Goal: Find contact information: Find contact information

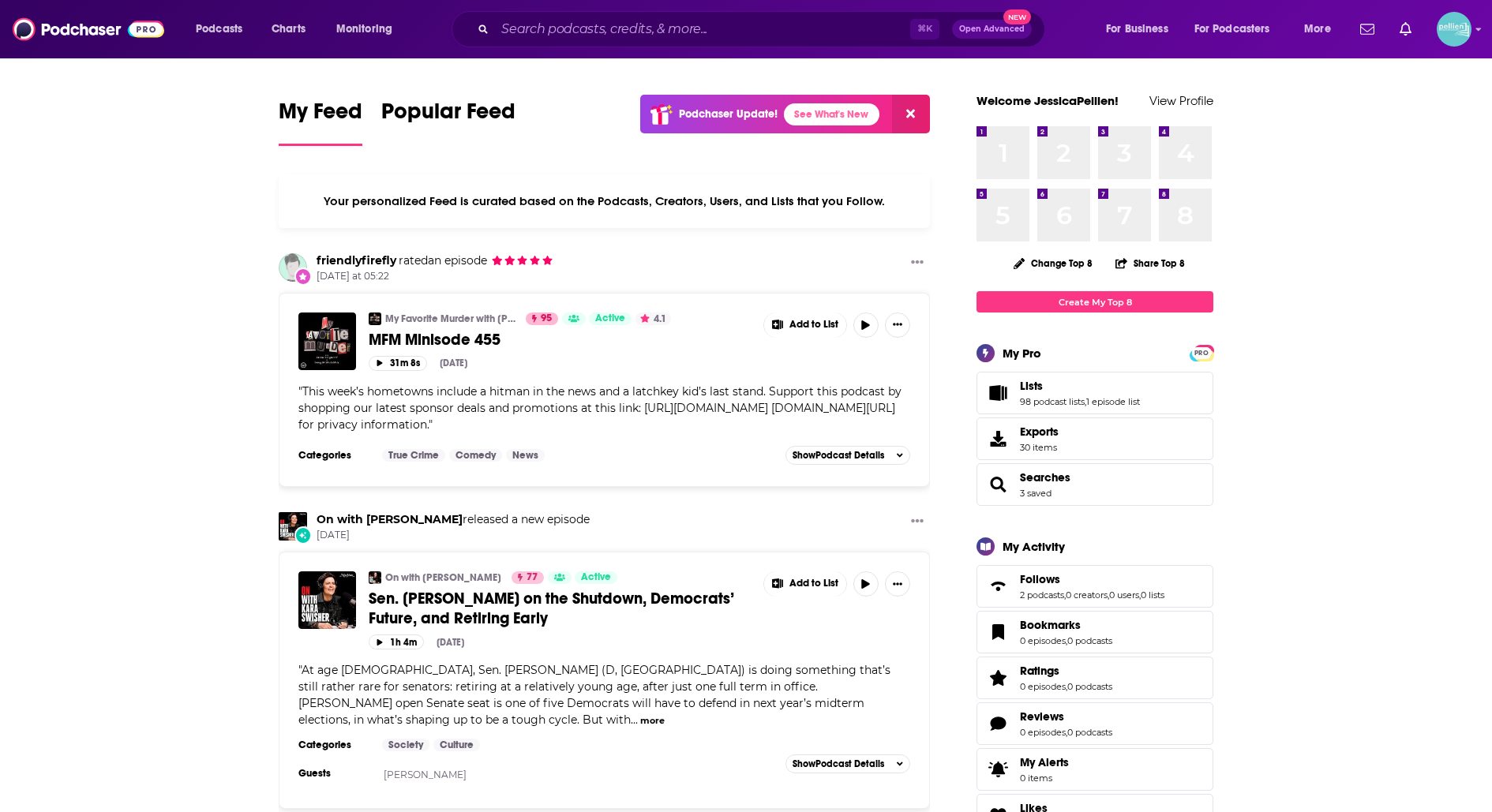
click at [613, 45] on div "⌘ K Open Advanced New" at bounding box center [748, 29] width 593 height 37
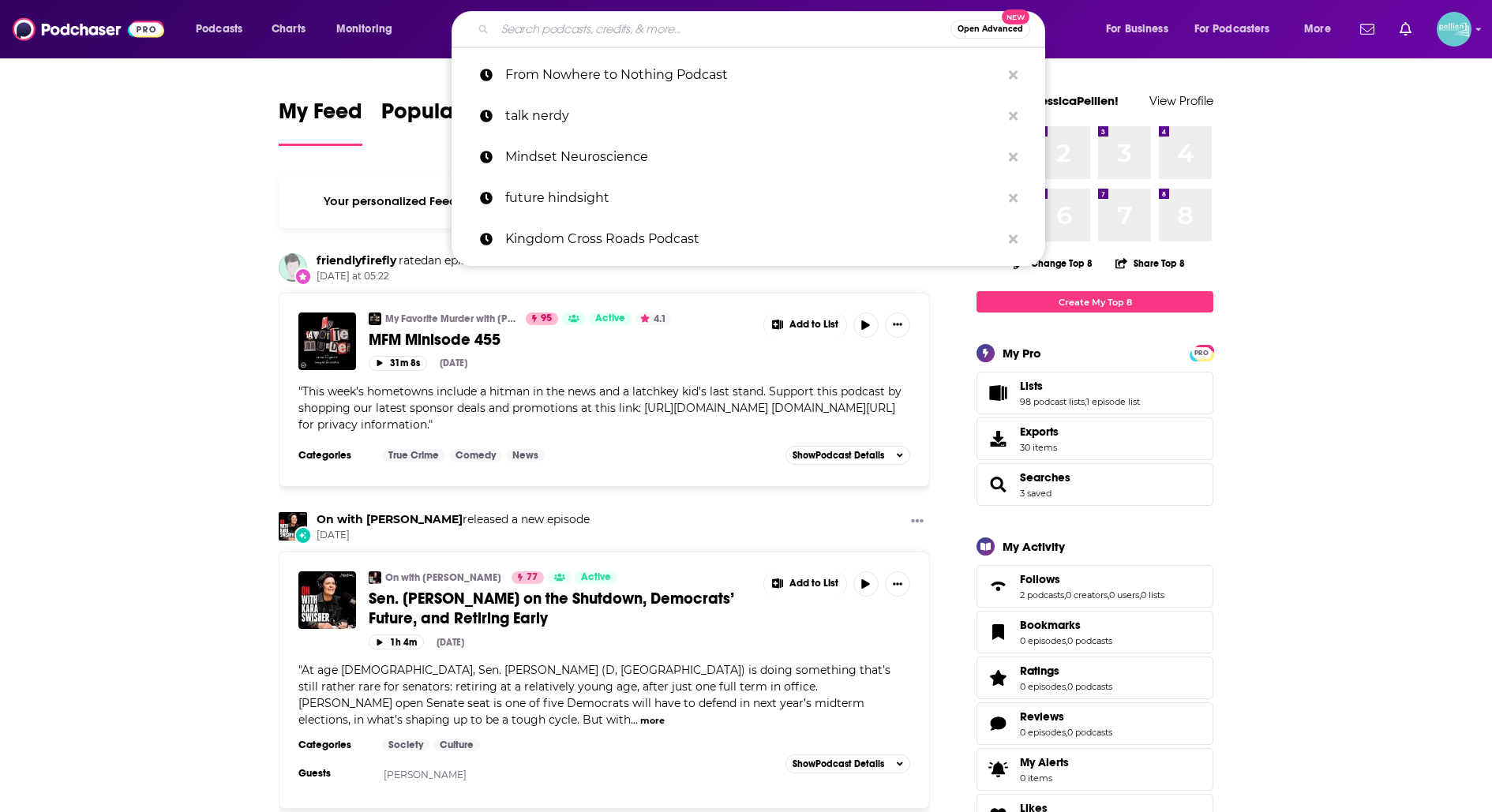
click at [538, 31] on input "Search podcasts, credits, & more..." at bounding box center [722, 29] width 455 height 25
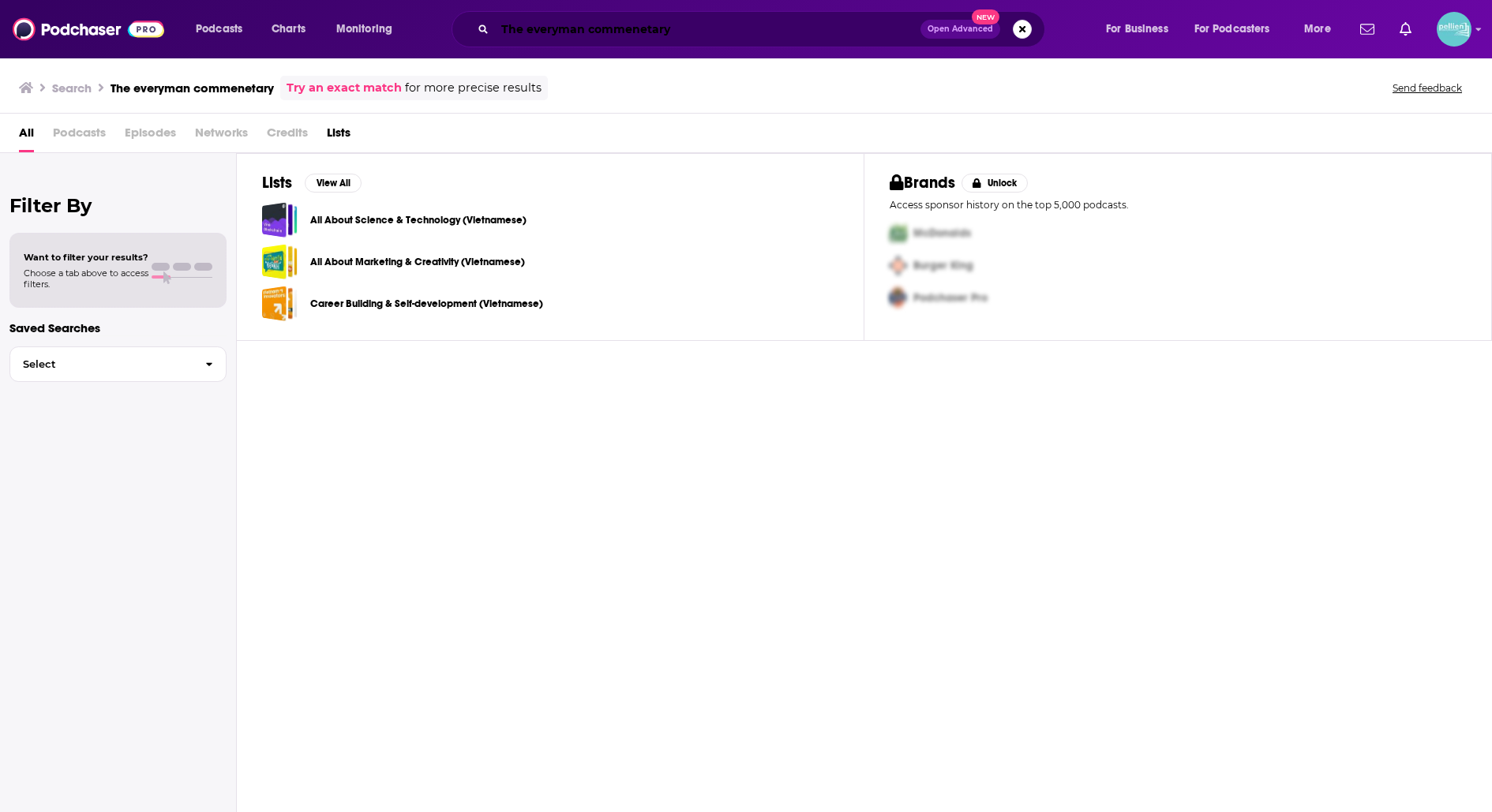
click at [652, 21] on input "The everyman commenetary" at bounding box center [707, 29] width 425 height 25
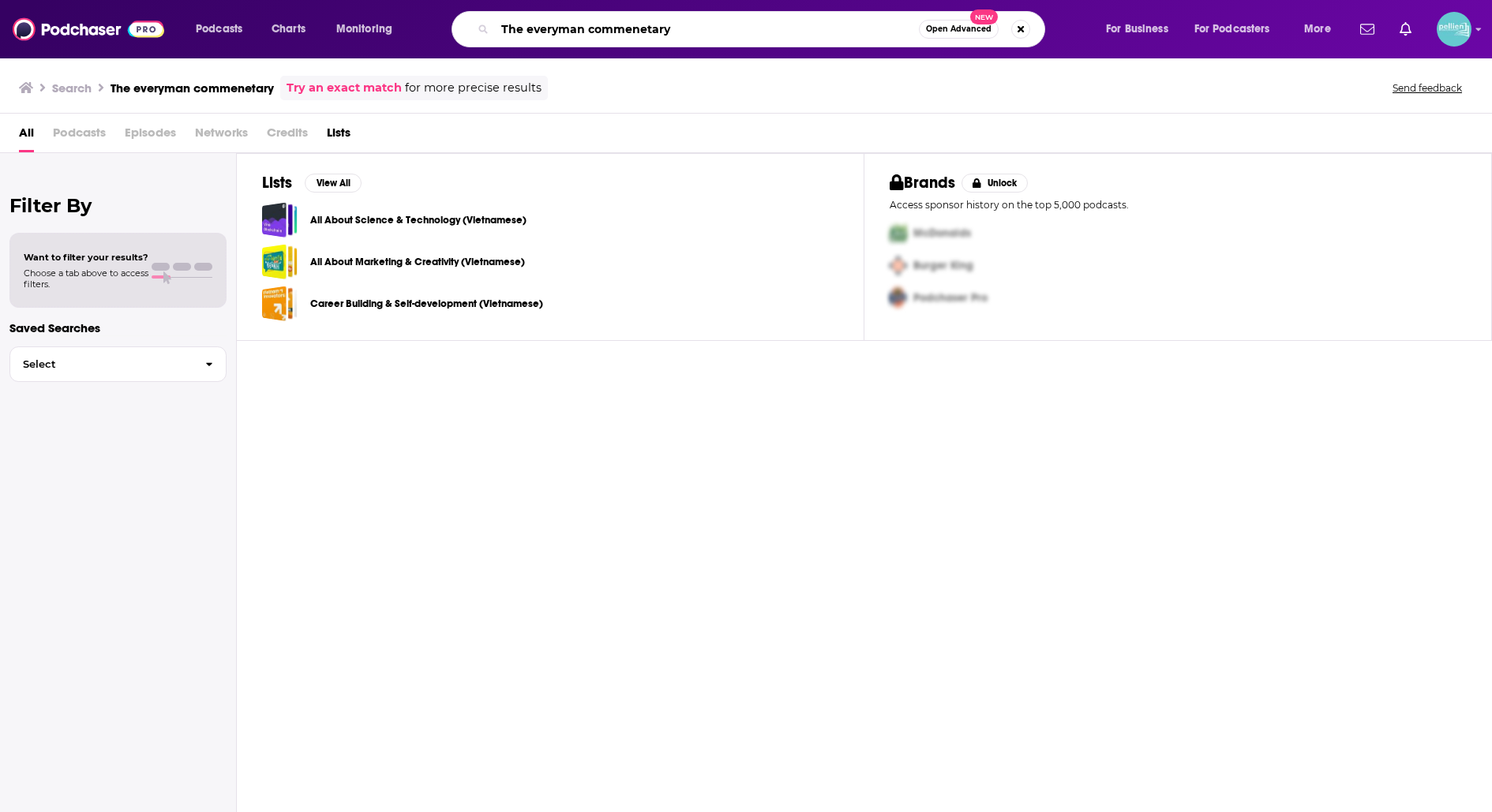
click at [653, 29] on input "The everyman commenetary" at bounding box center [706, 29] width 423 height 25
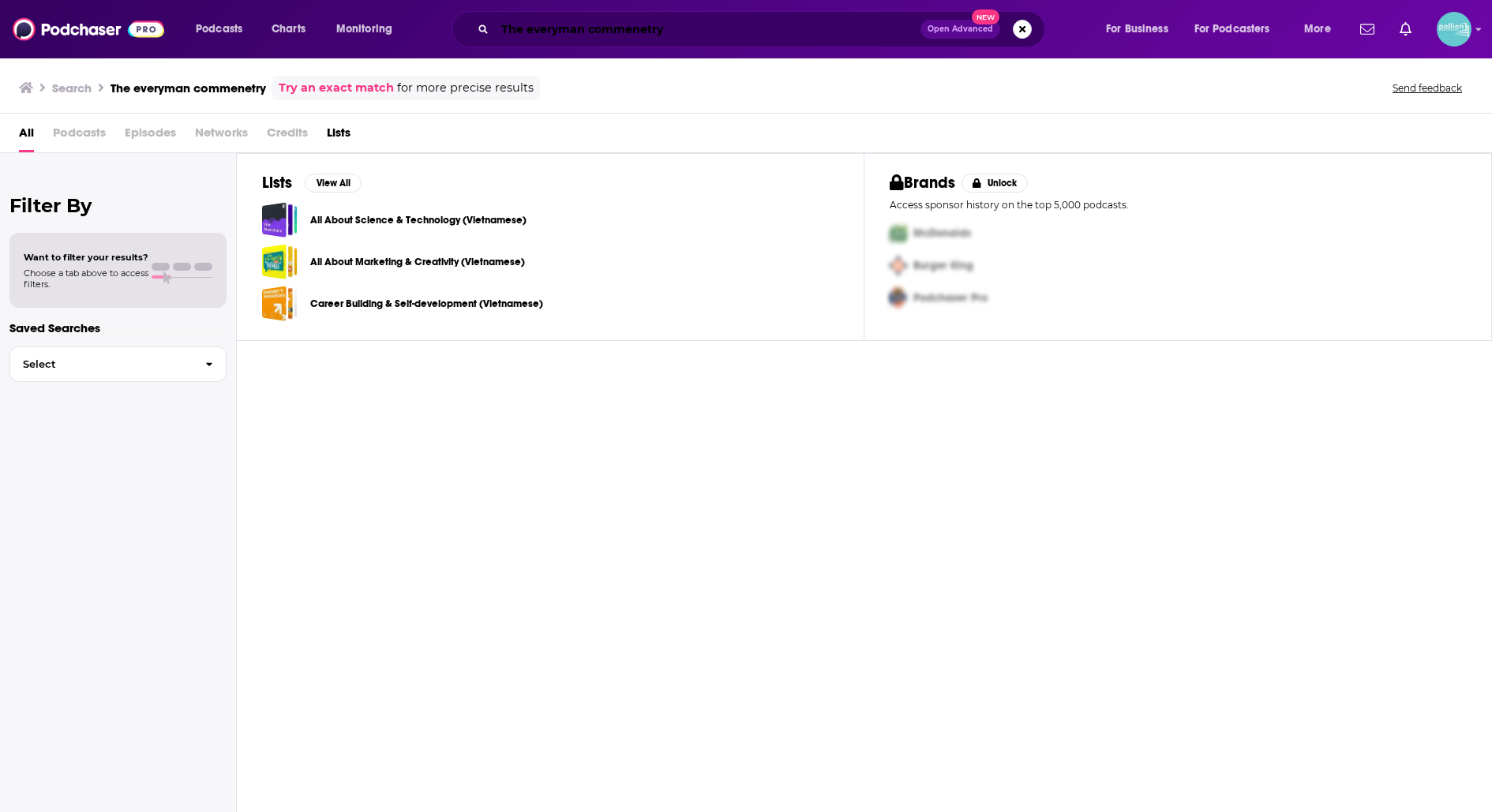
click at [646, 36] on input "The everyman commenetry" at bounding box center [707, 29] width 425 height 25
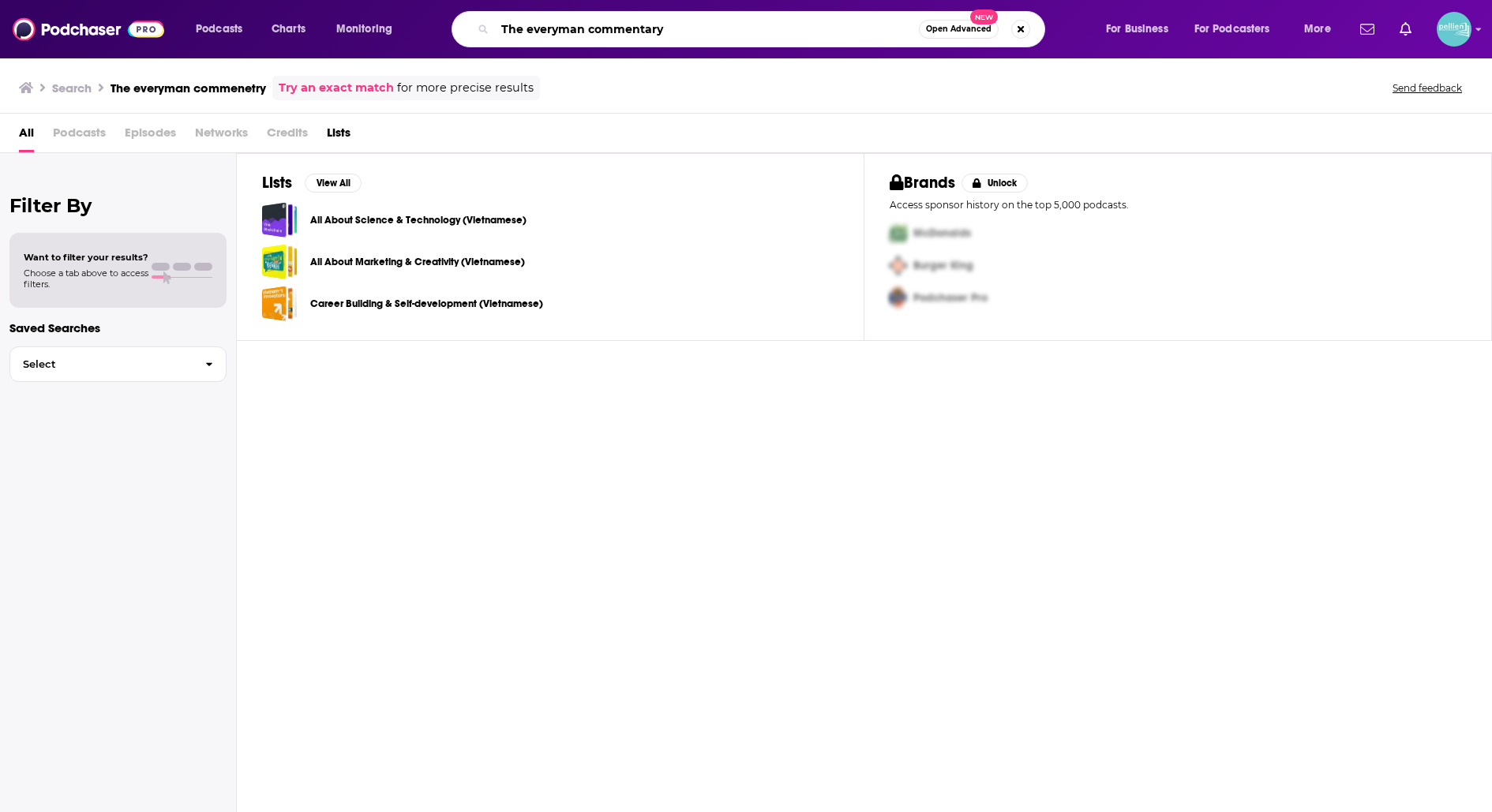
type input "The everyman commentary"
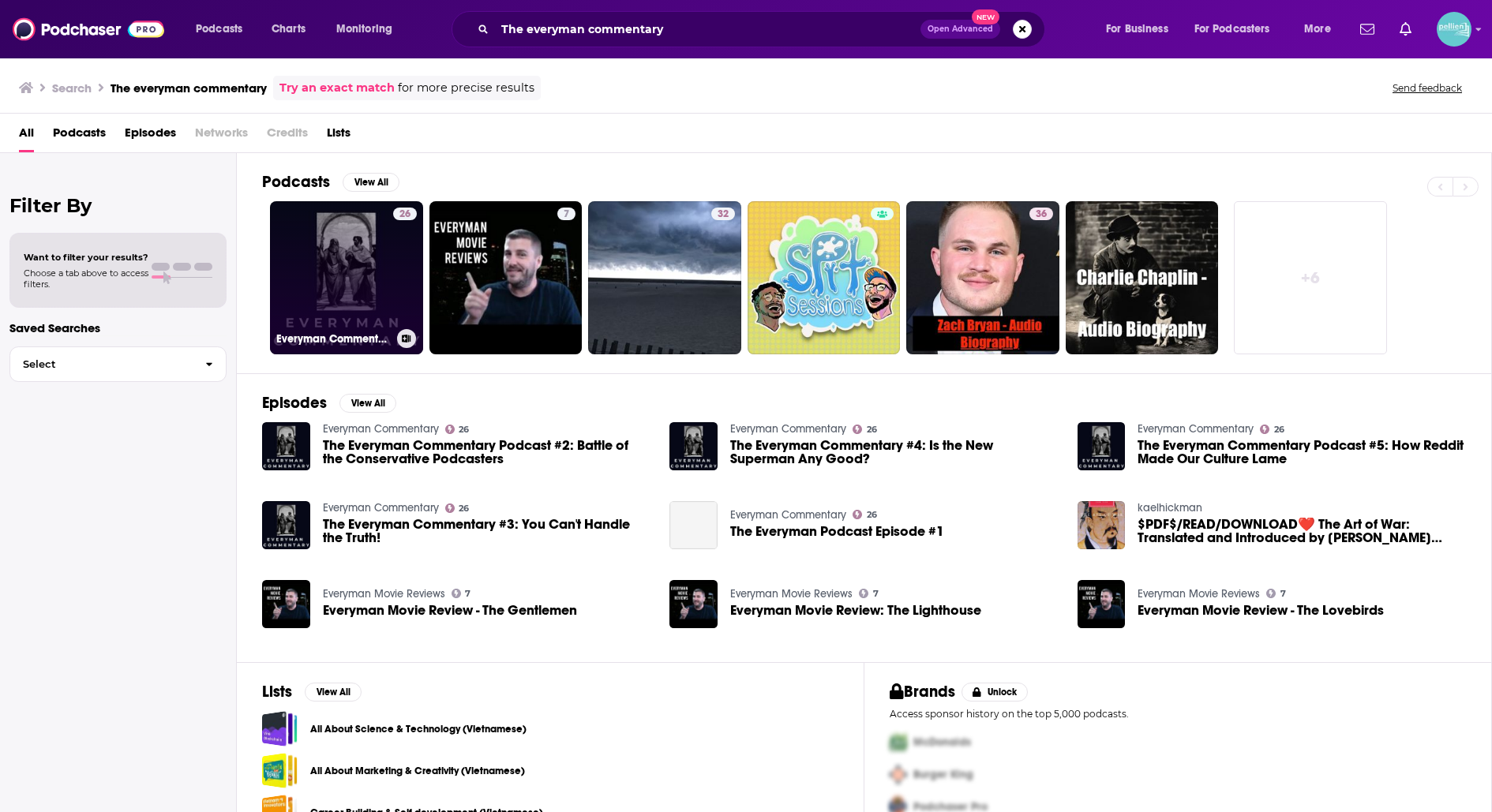
click at [379, 283] on link "26 Everyman Commentary" at bounding box center [346, 277] width 153 height 153
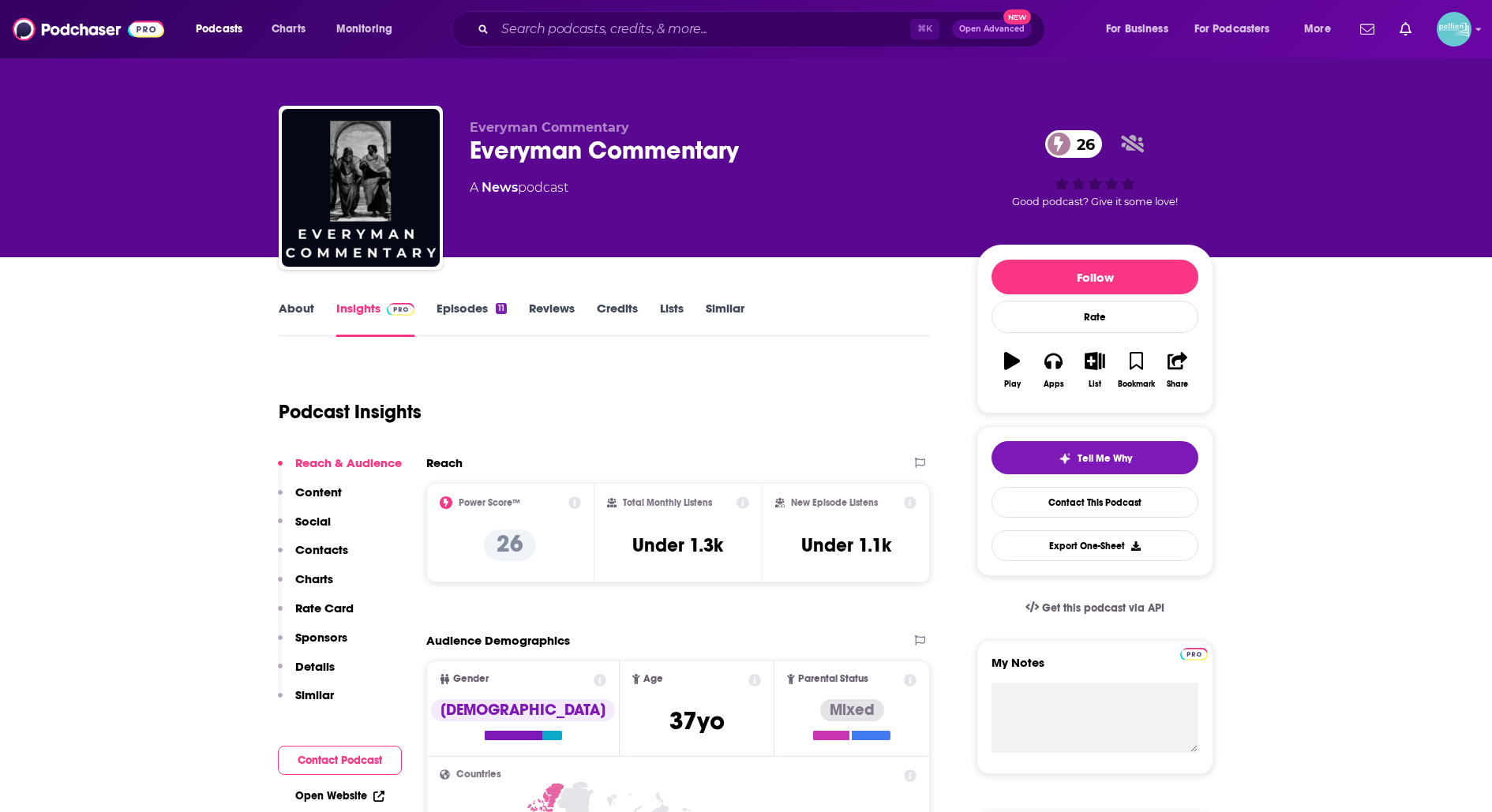
click at [300, 314] on link "About" at bounding box center [297, 318] width 36 height 37
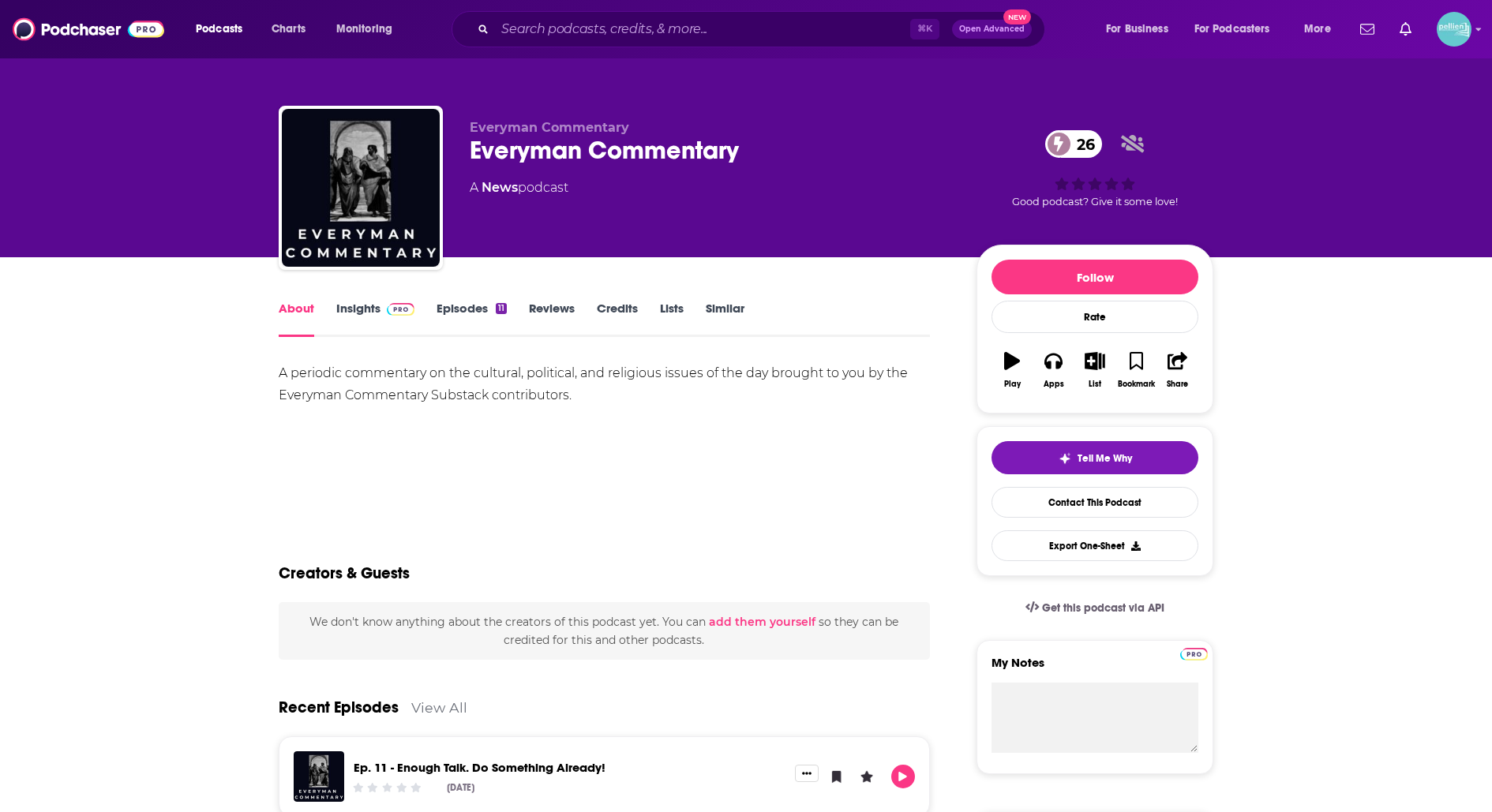
click at [359, 312] on link "Insights" at bounding box center [375, 318] width 78 height 37
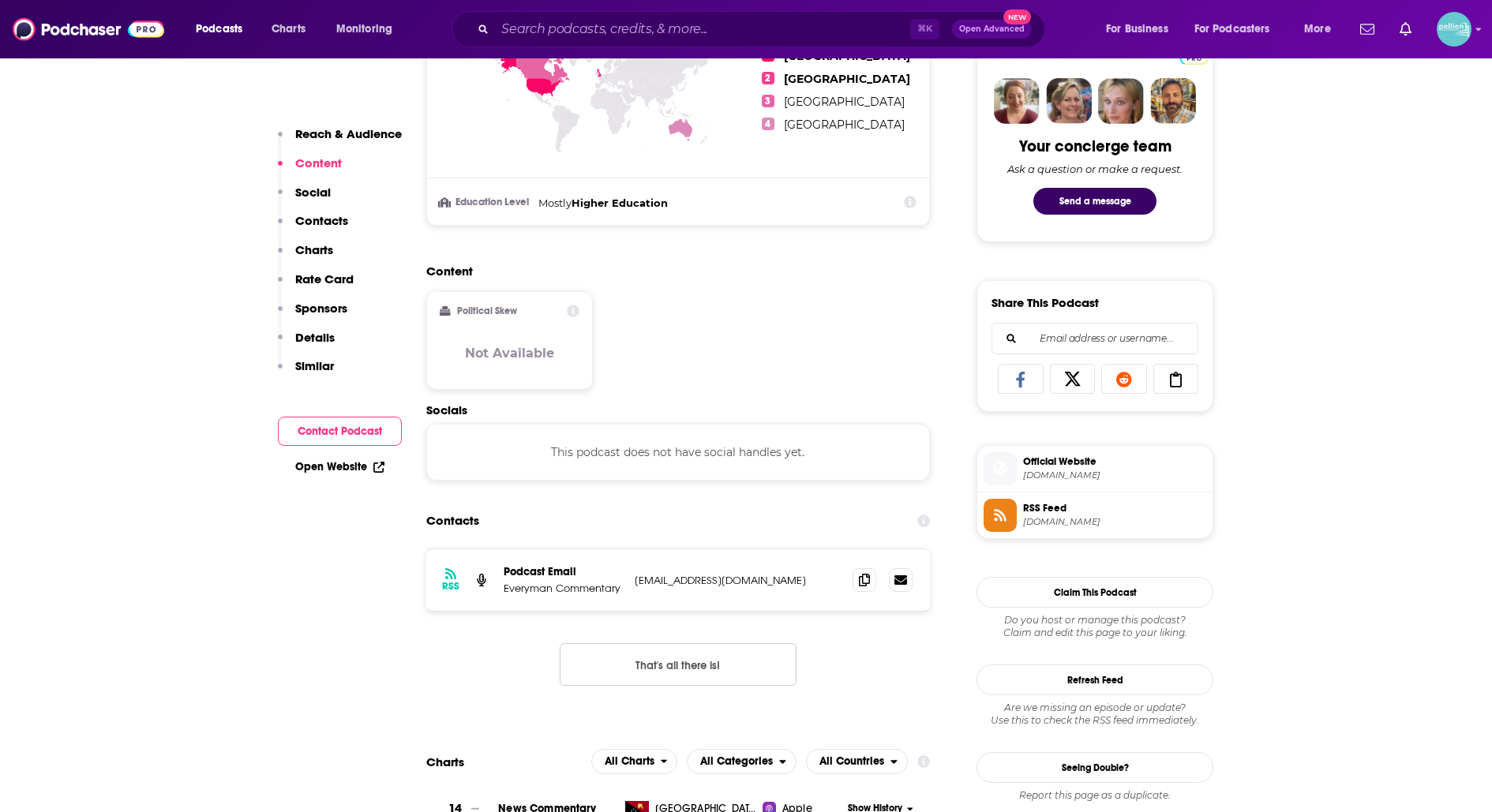
scroll to position [770, 0]
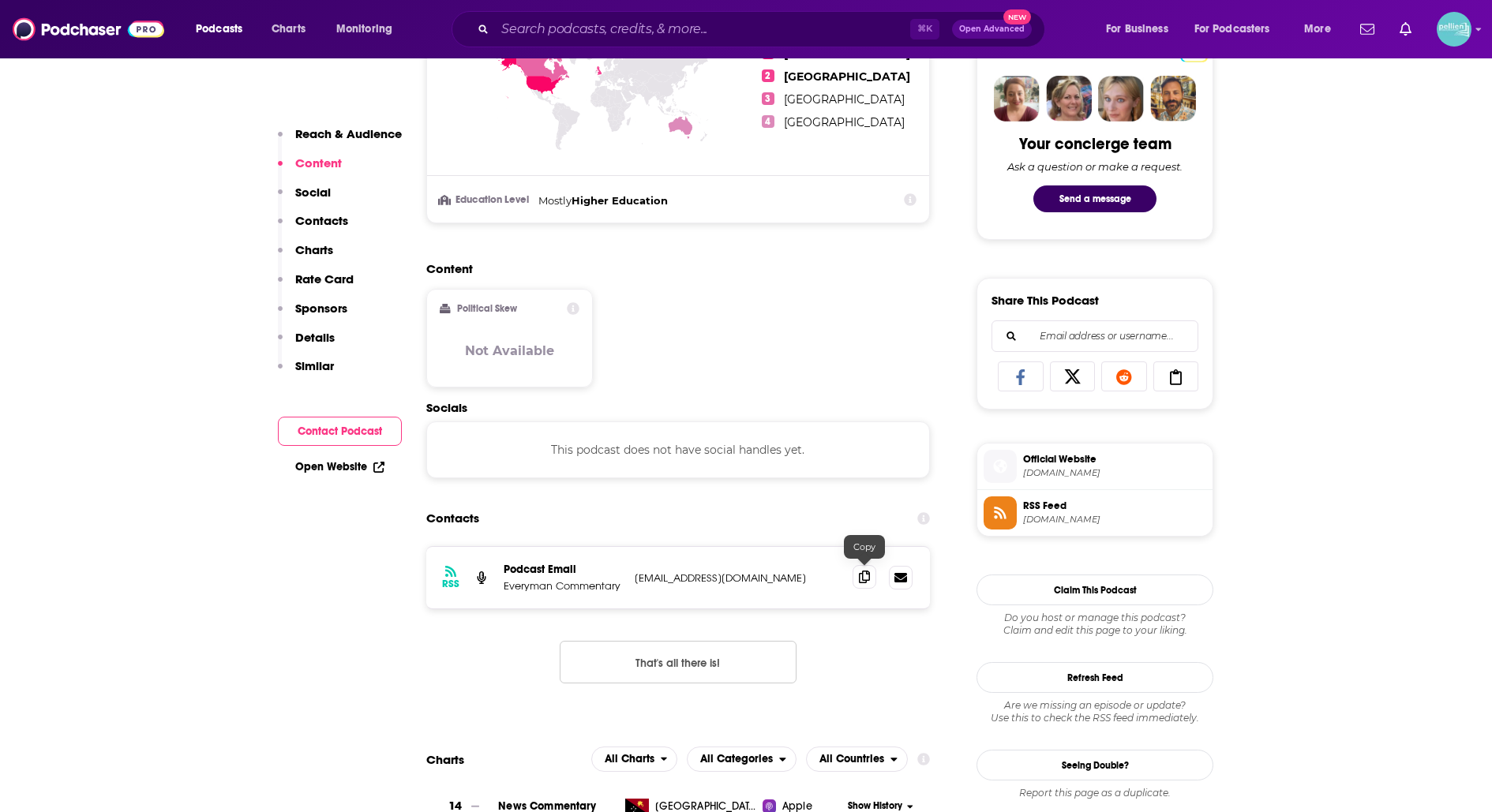
click at [855, 579] on span at bounding box center [864, 576] width 23 height 23
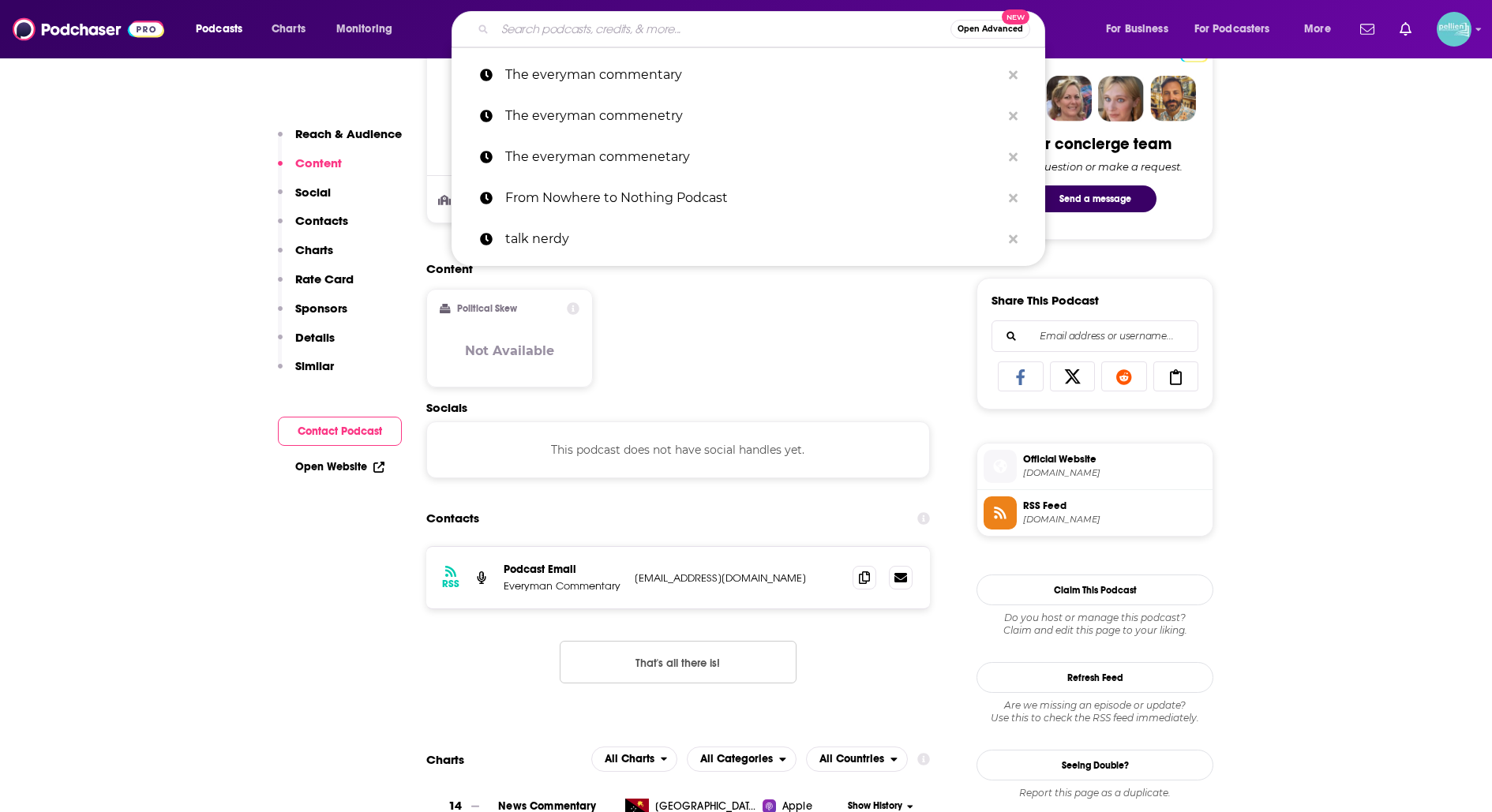
click at [652, 27] on input "Search podcasts, credits, & more..." at bounding box center [722, 29] width 455 height 25
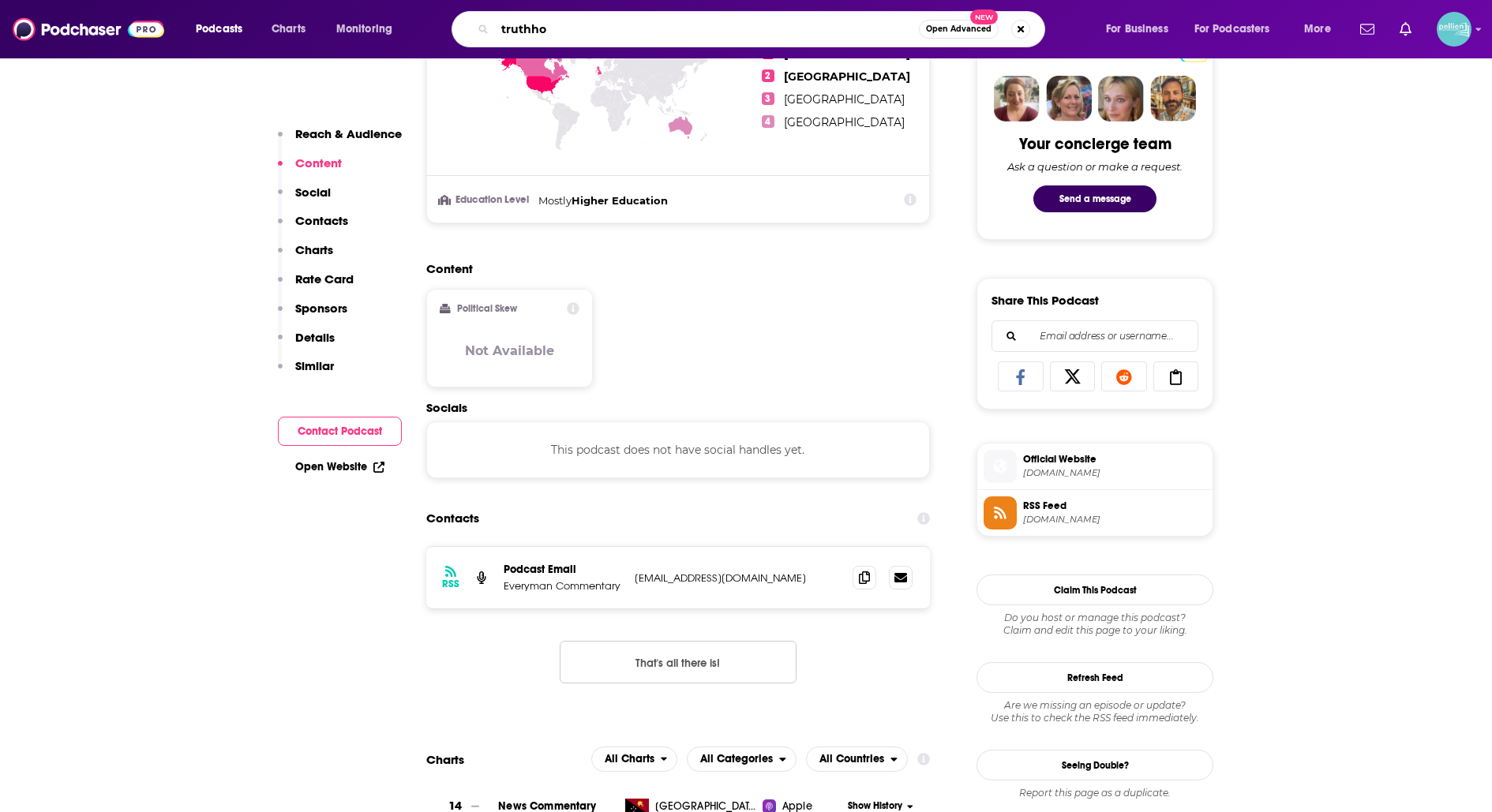
type input "truthho["
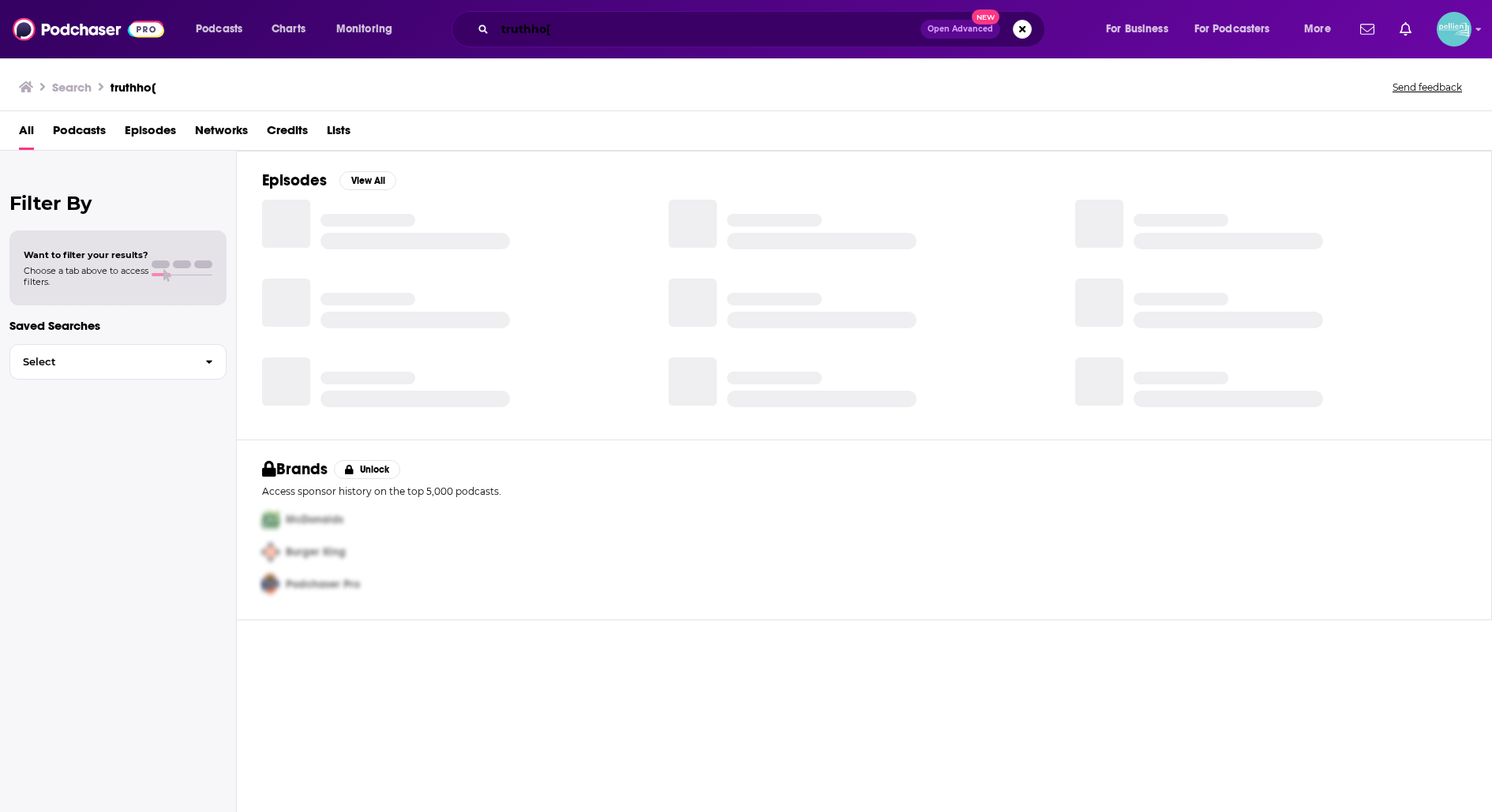
click at [610, 33] on input "truthho[" at bounding box center [707, 29] width 425 height 25
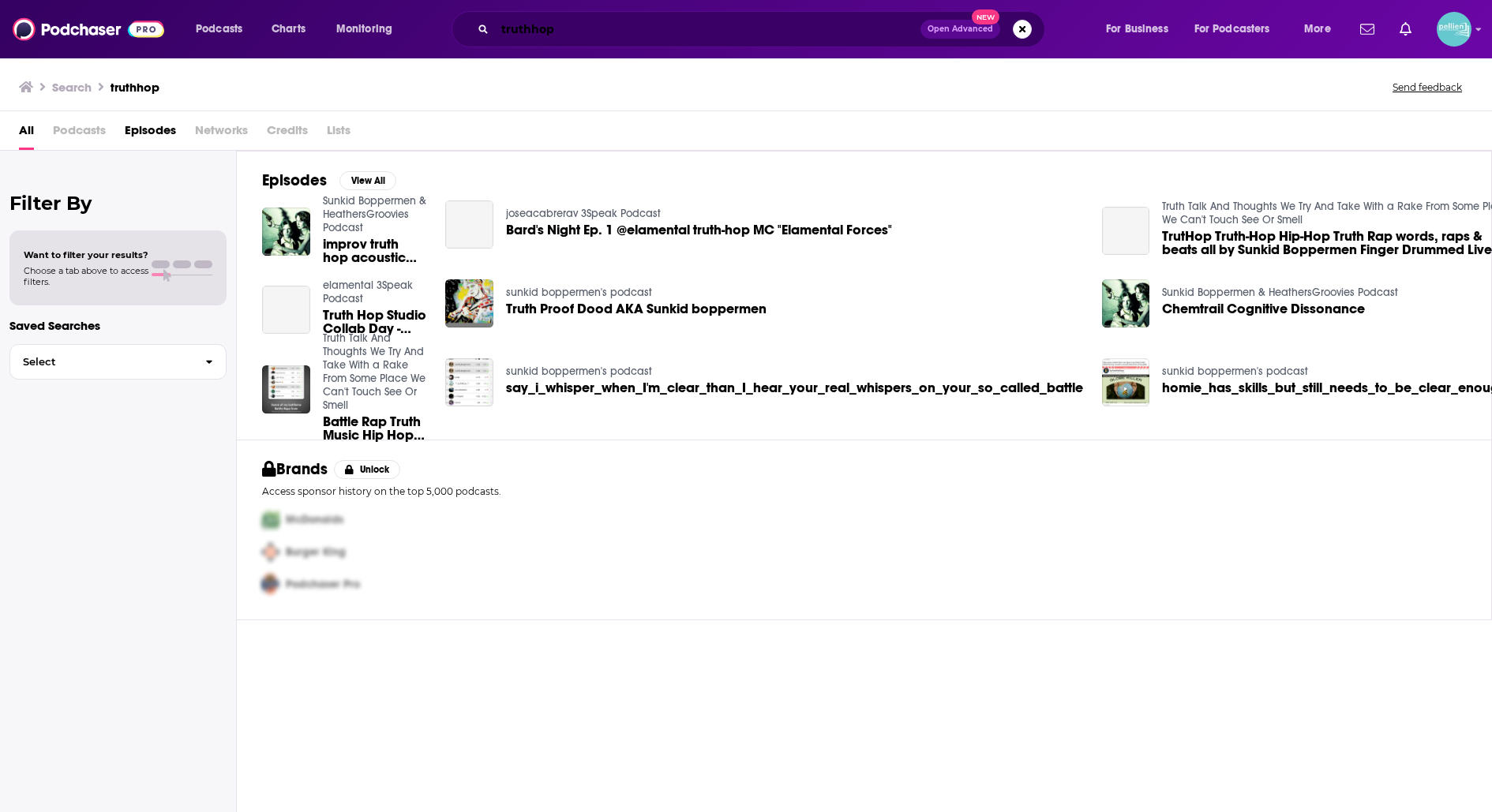
click at [537, 35] on input "truthhop" at bounding box center [707, 29] width 425 height 25
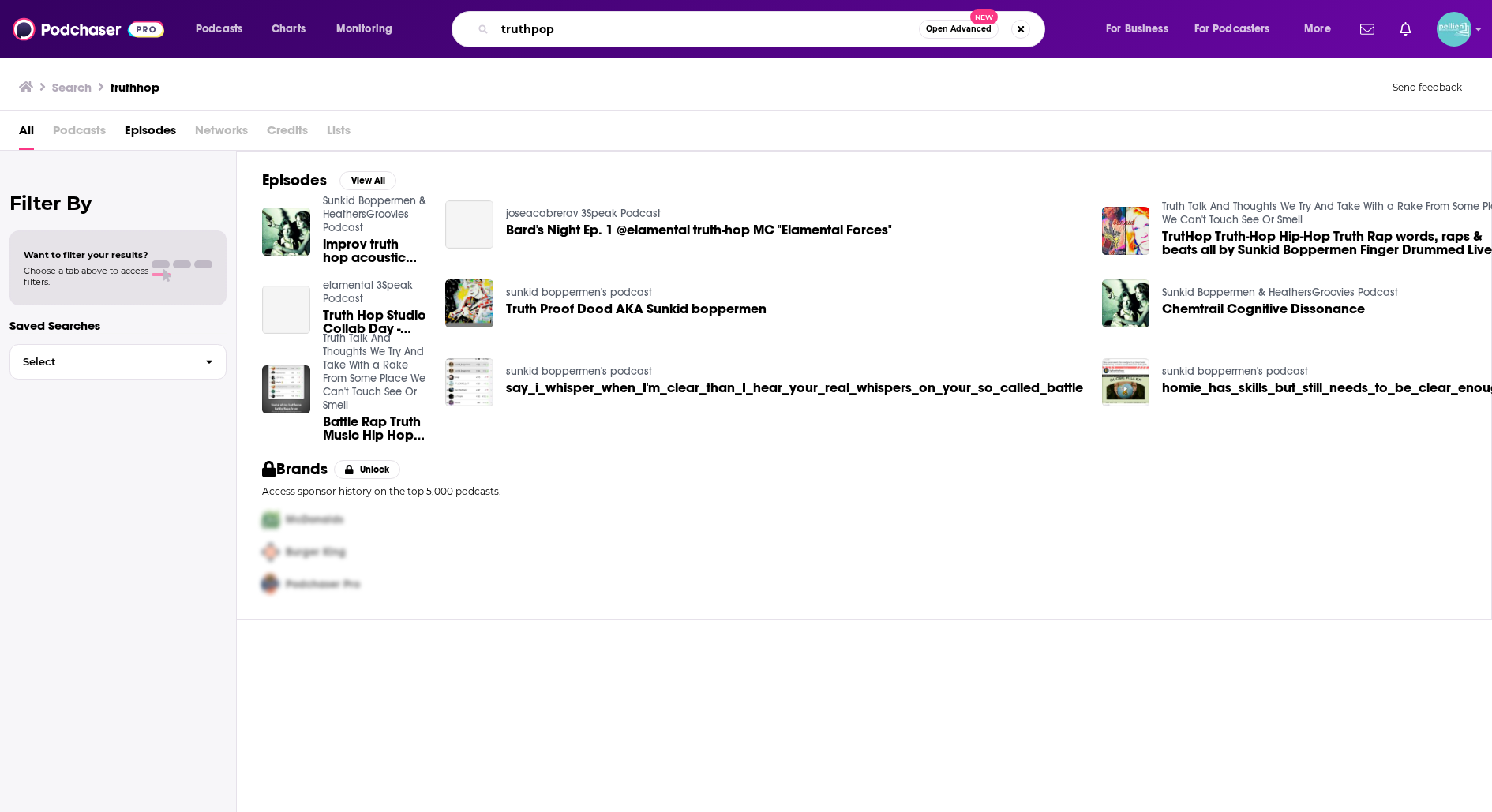
type input "truthpop"
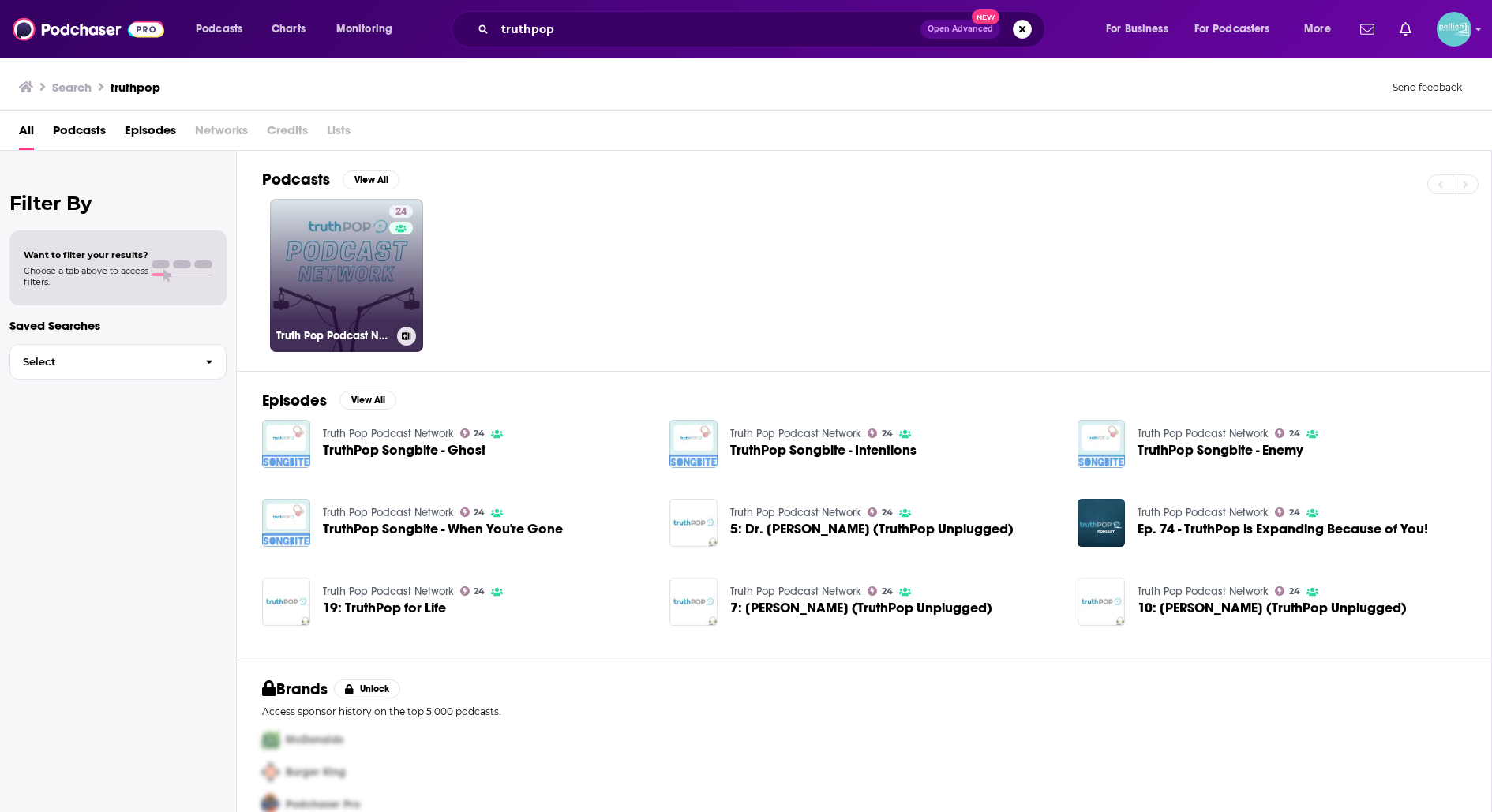
click at [364, 274] on link "24 Truth Pop Podcast Network" at bounding box center [346, 275] width 153 height 153
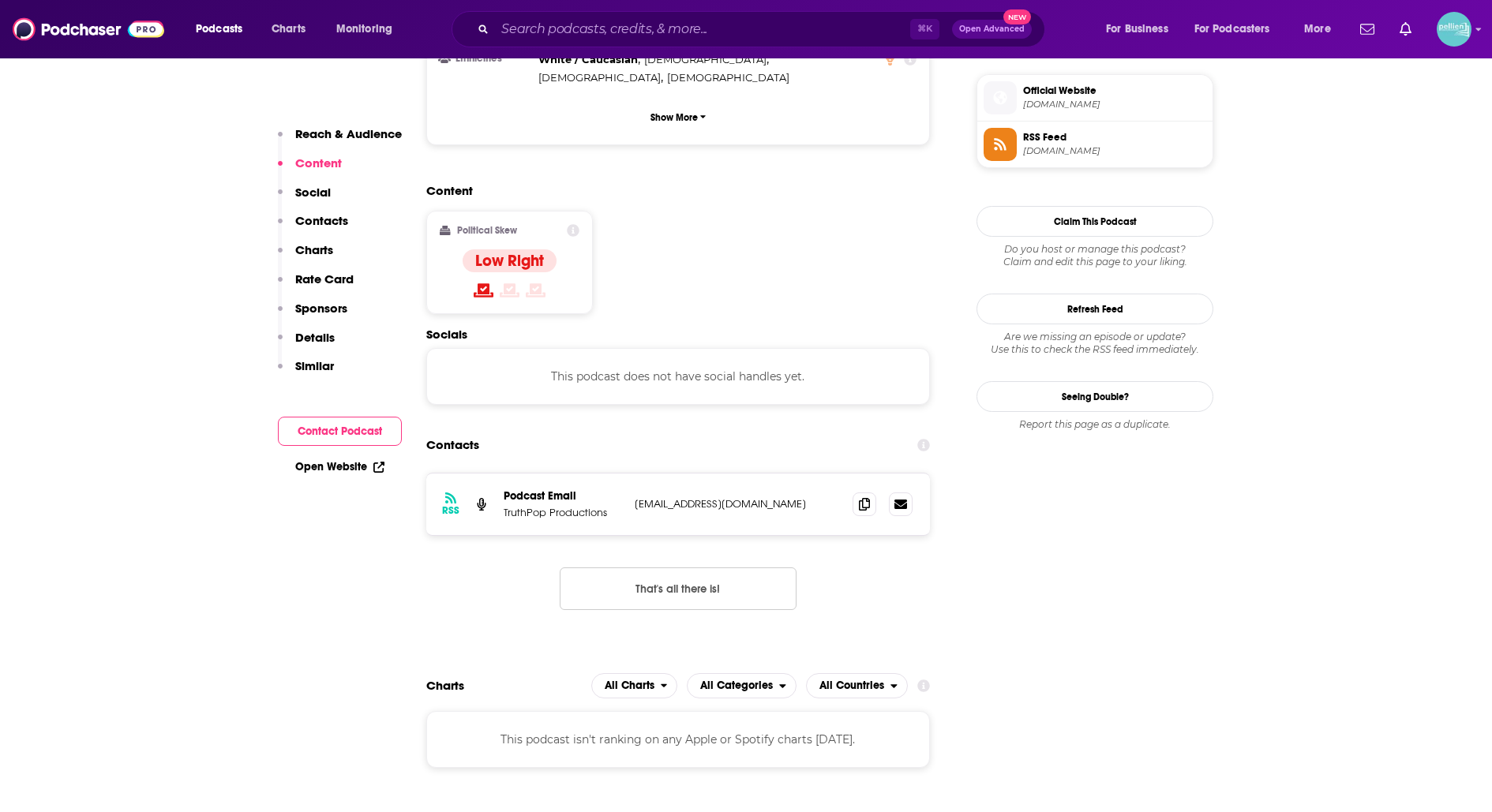
scroll to position [1141, 0]
click at [854, 490] on span at bounding box center [864, 501] width 23 height 23
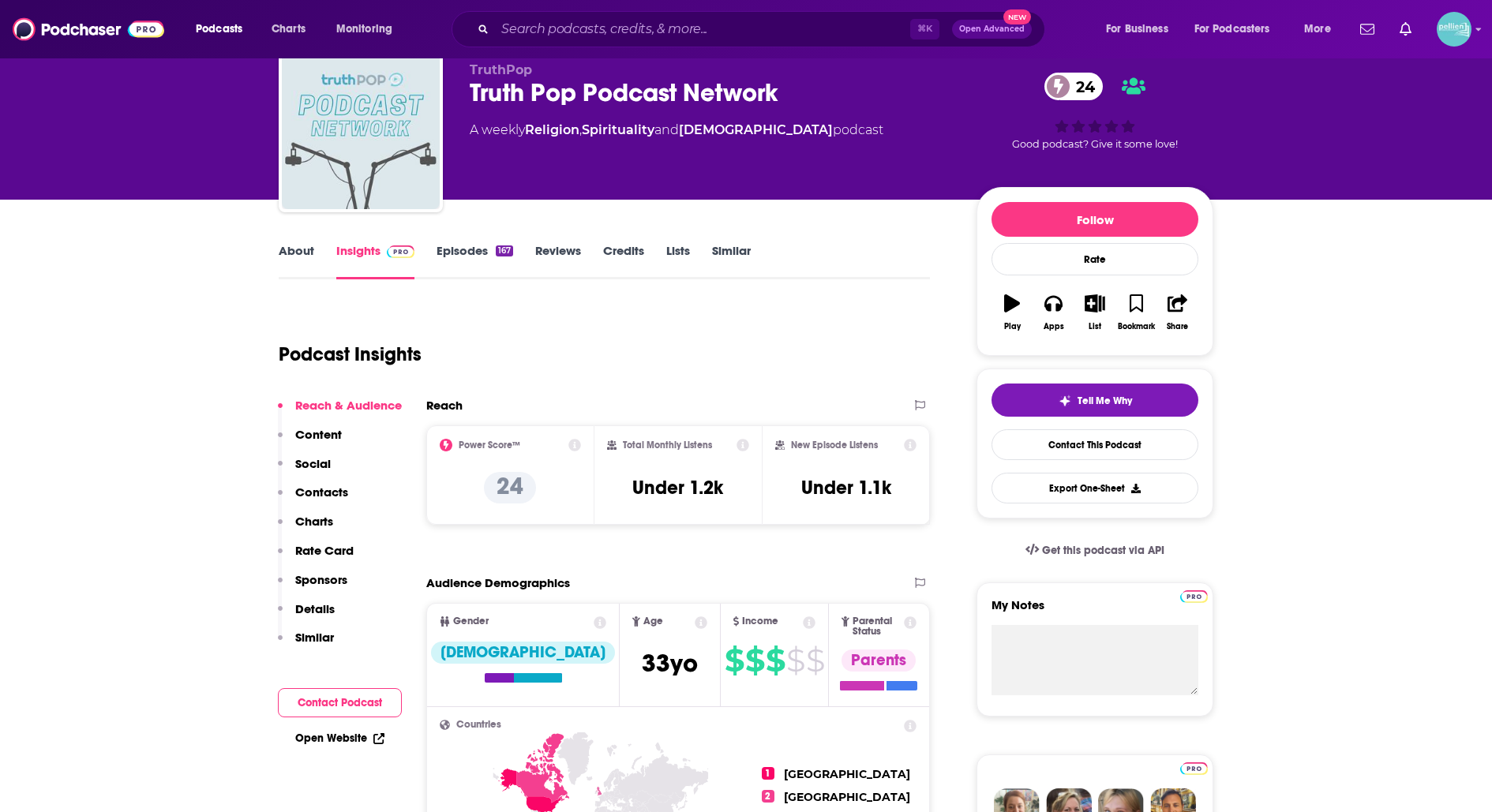
scroll to position [57, 0]
click at [299, 268] on link "About" at bounding box center [297, 262] width 36 height 37
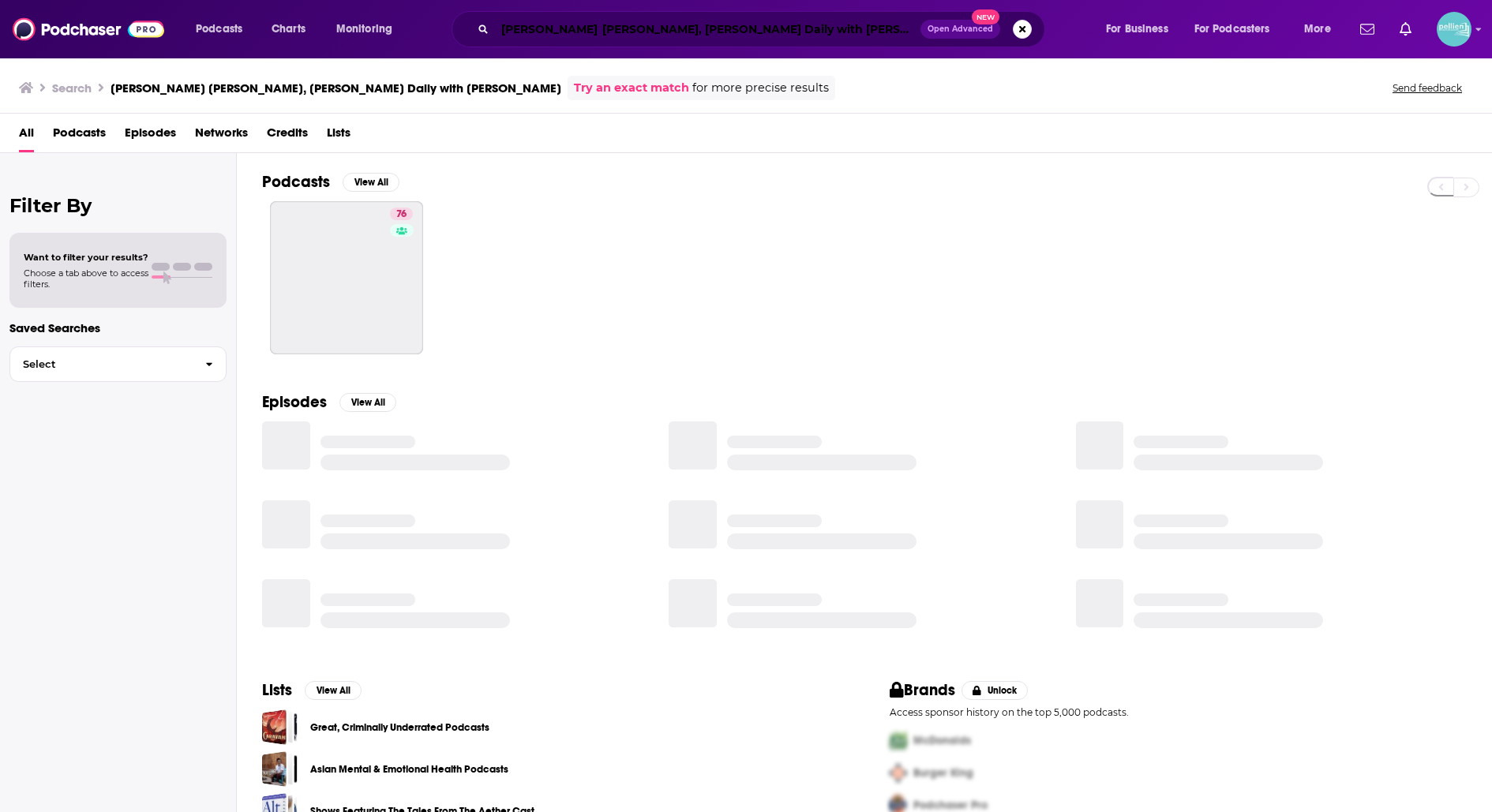
click at [632, 37] on input "[PERSON_NAME] [PERSON_NAME], [PERSON_NAME] Daily with [PERSON_NAME]" at bounding box center [707, 29] width 425 height 25
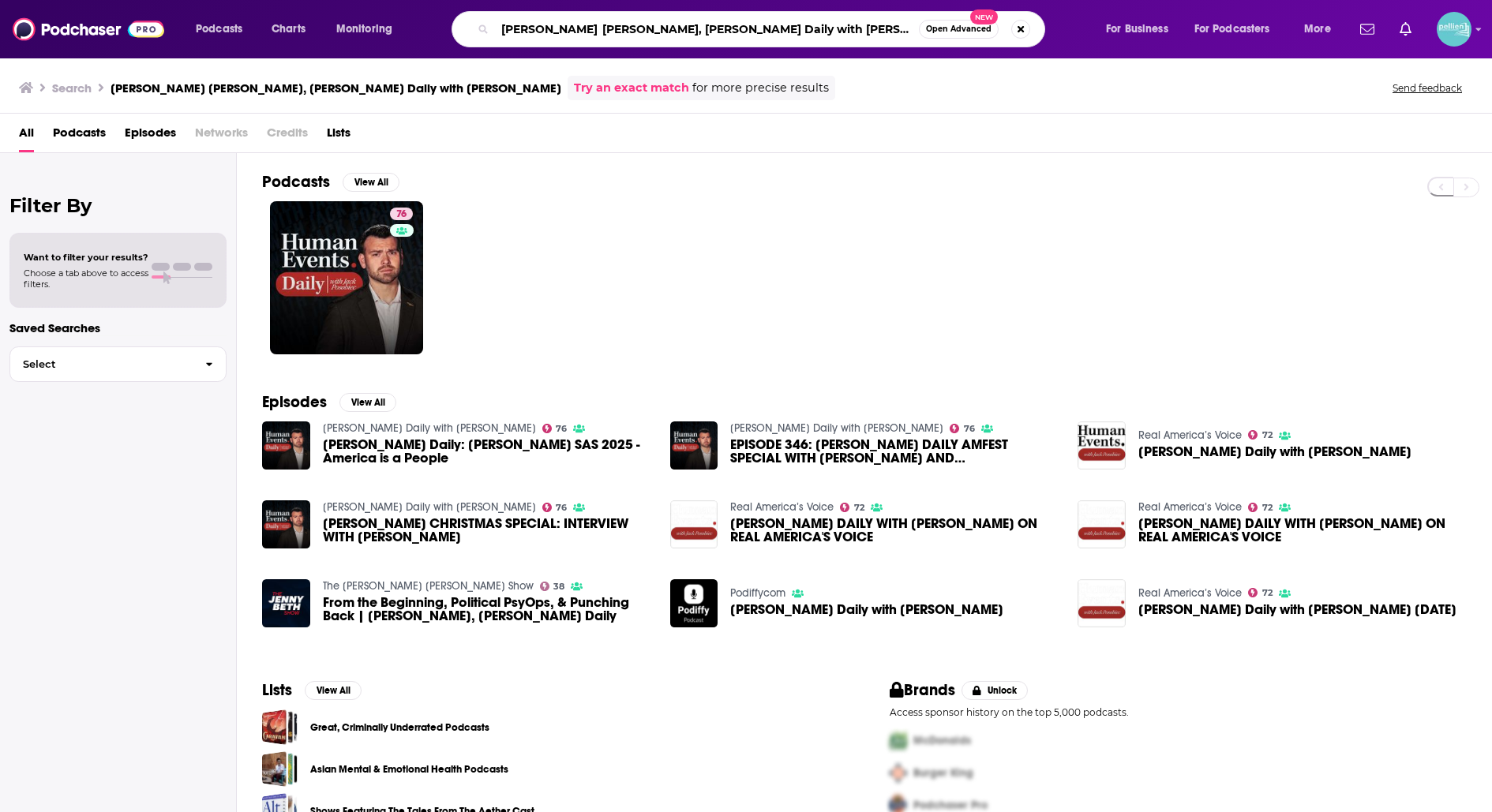
drag, startPoint x: 626, startPoint y: 32, endPoint x: 502, endPoint y: 15, distance: 125.2
click at [502, 15] on div "[PERSON_NAME] [PERSON_NAME], [PERSON_NAME] Daily with [PERSON_NAME] Open Advanc…" at bounding box center [748, 29] width 593 height 37
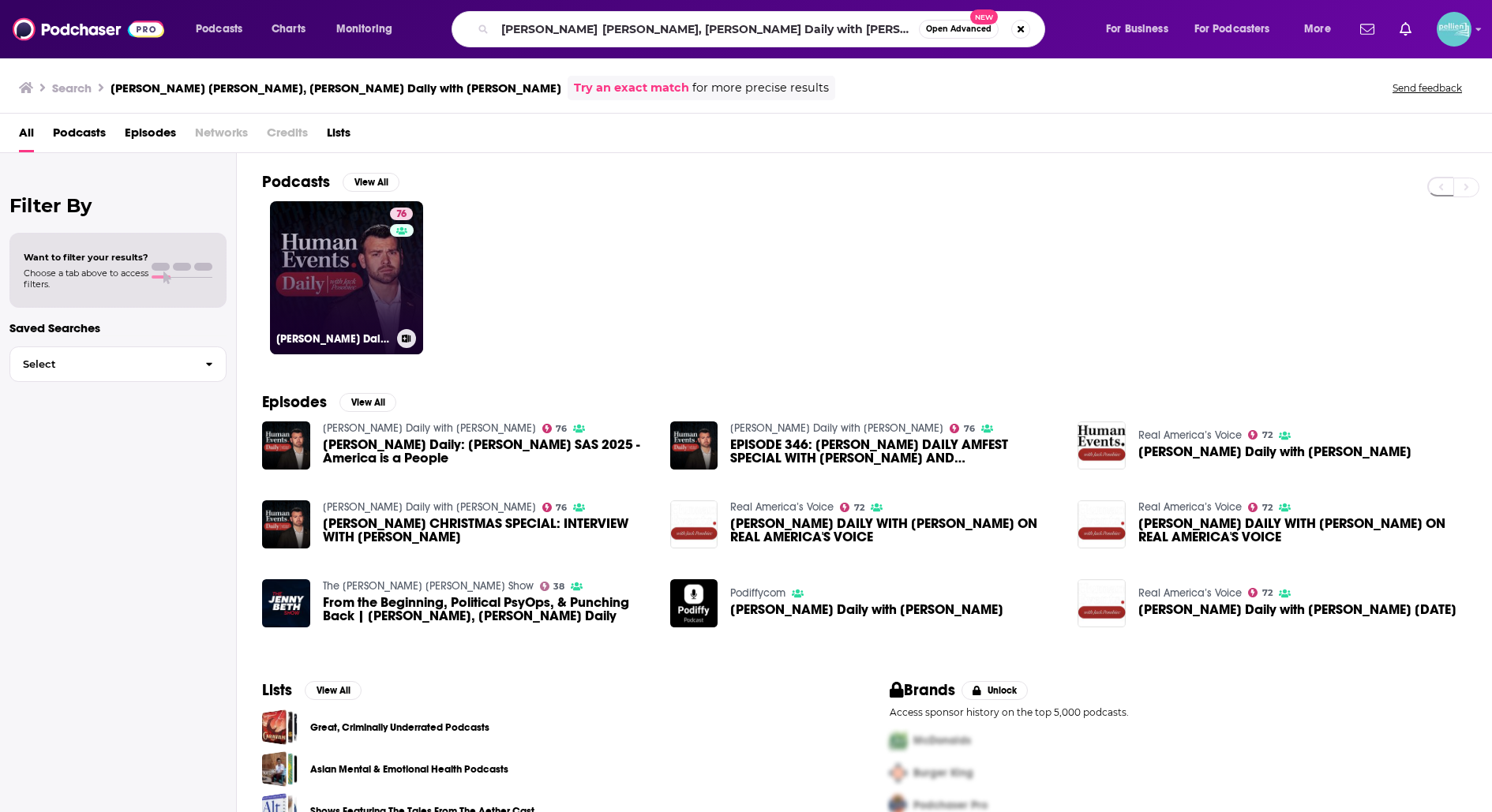
click at [354, 295] on link "76 [PERSON_NAME] Daily with [PERSON_NAME]" at bounding box center [346, 277] width 153 height 153
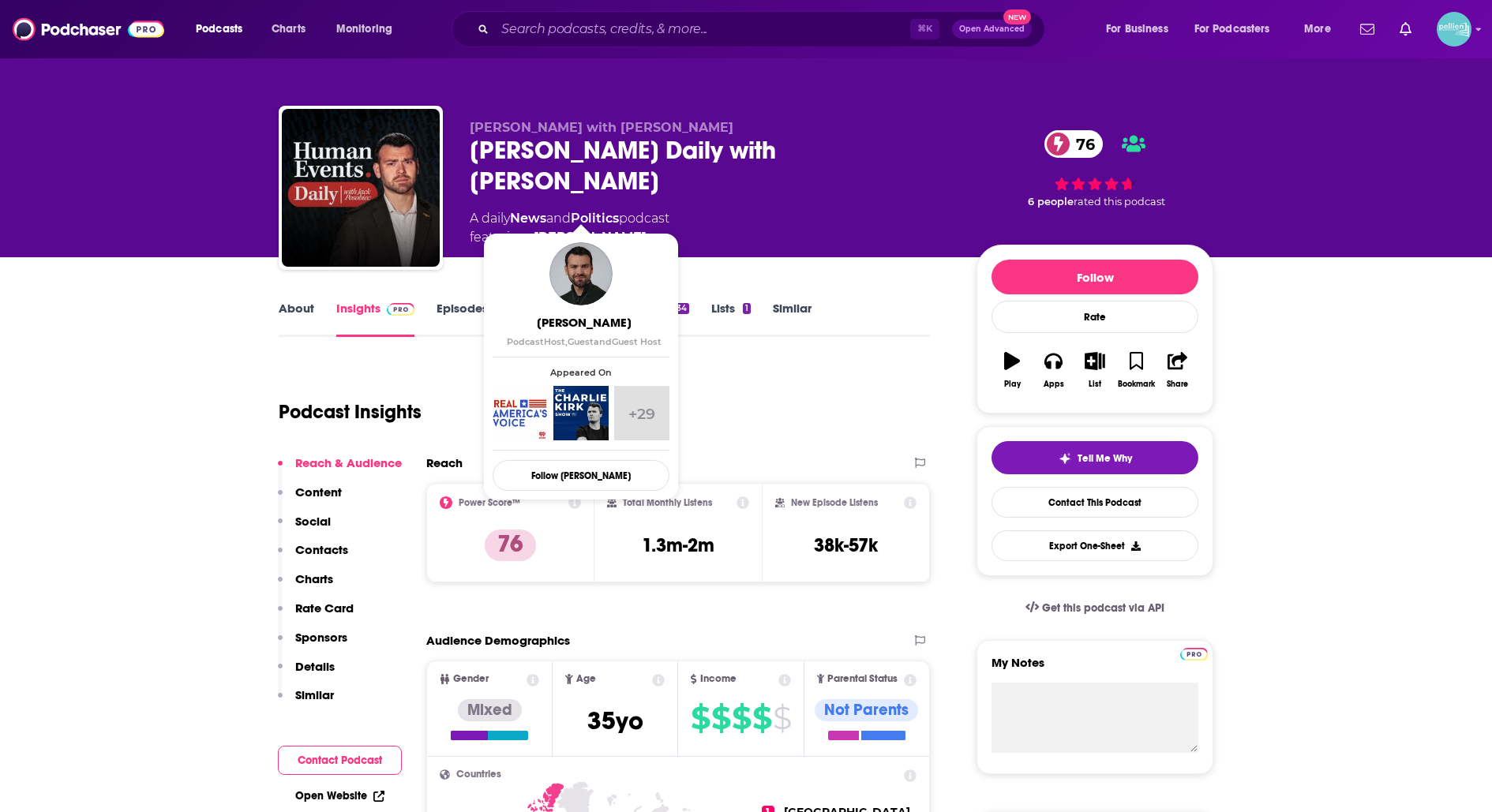
click at [564, 228] on link "[PERSON_NAME]" at bounding box center [590, 237] width 113 height 19
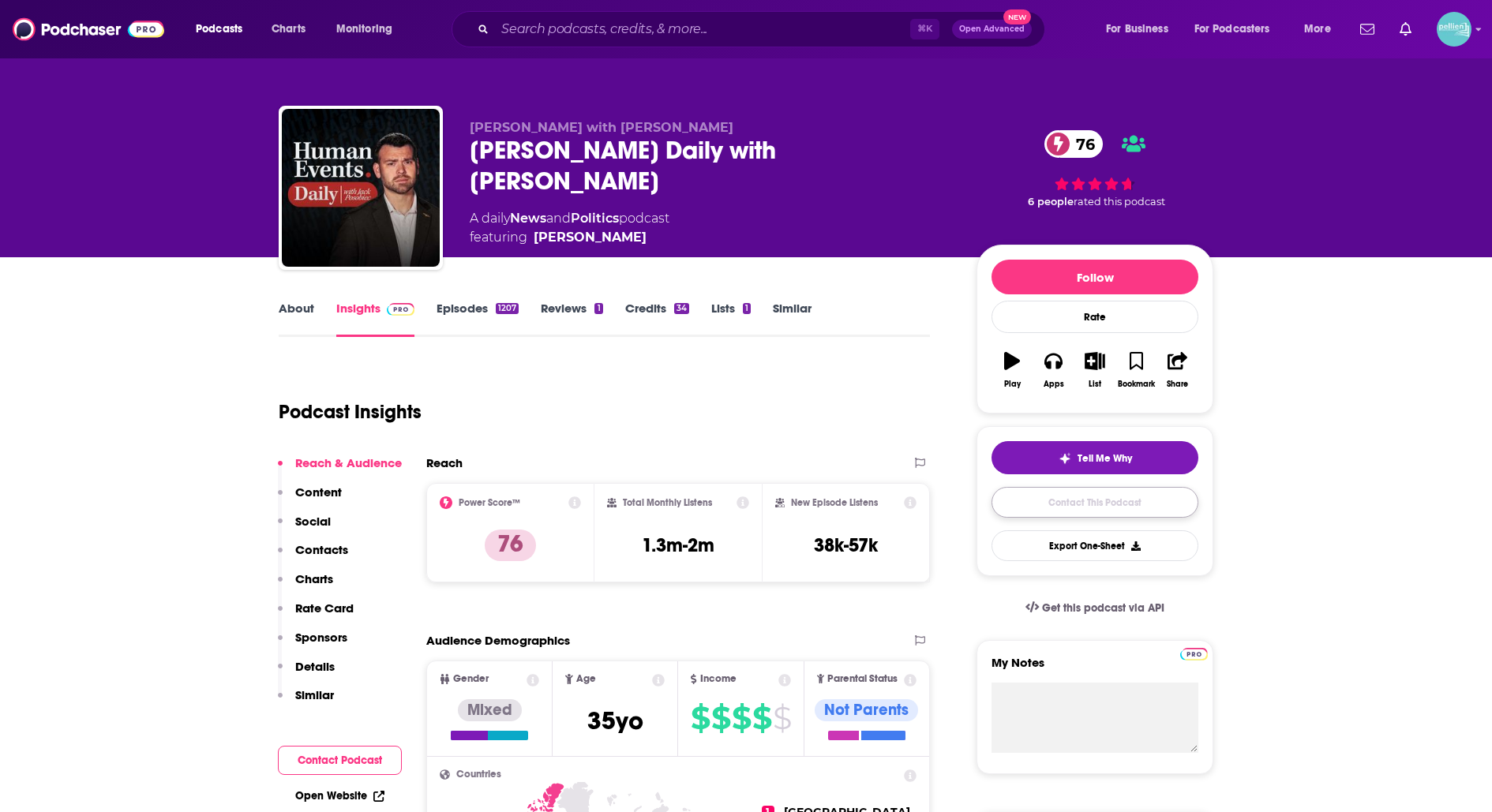
click at [1049, 489] on link "Contact This Podcast" at bounding box center [1095, 502] width 207 height 31
